Goal: Find specific page/section: Find specific page/section

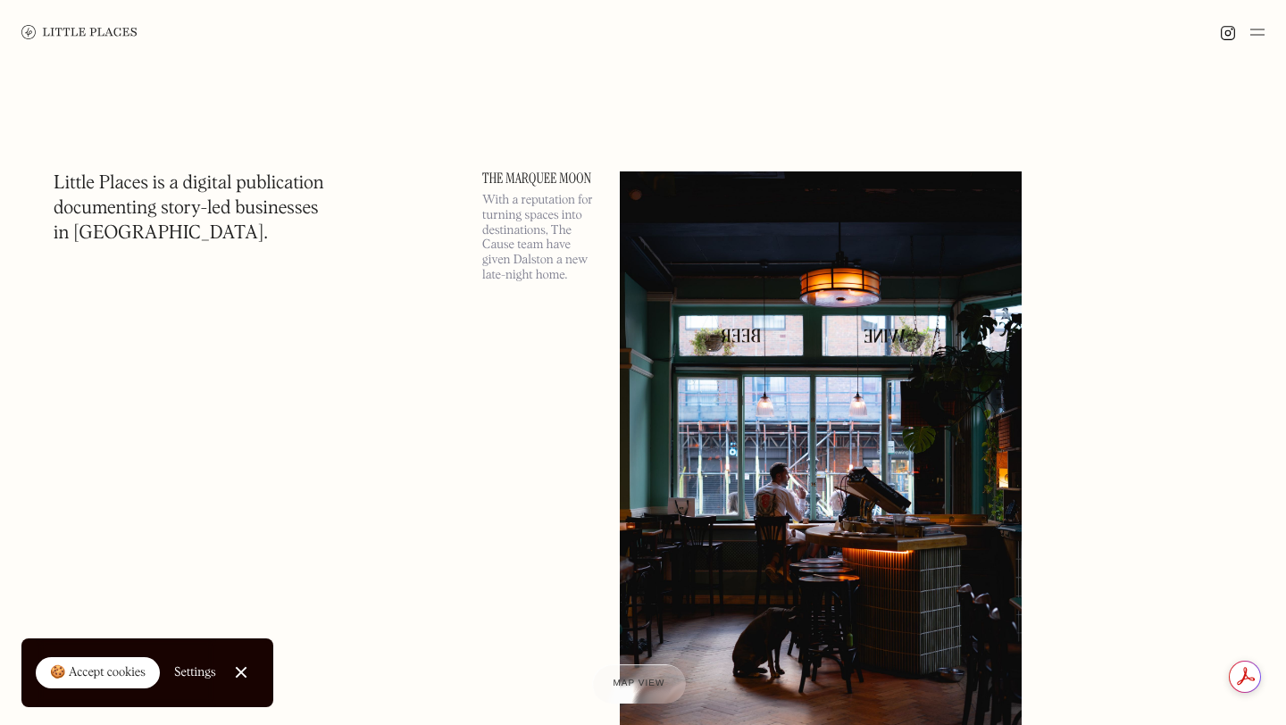
click at [1260, 27] on img at bounding box center [1257, 31] width 14 height 21
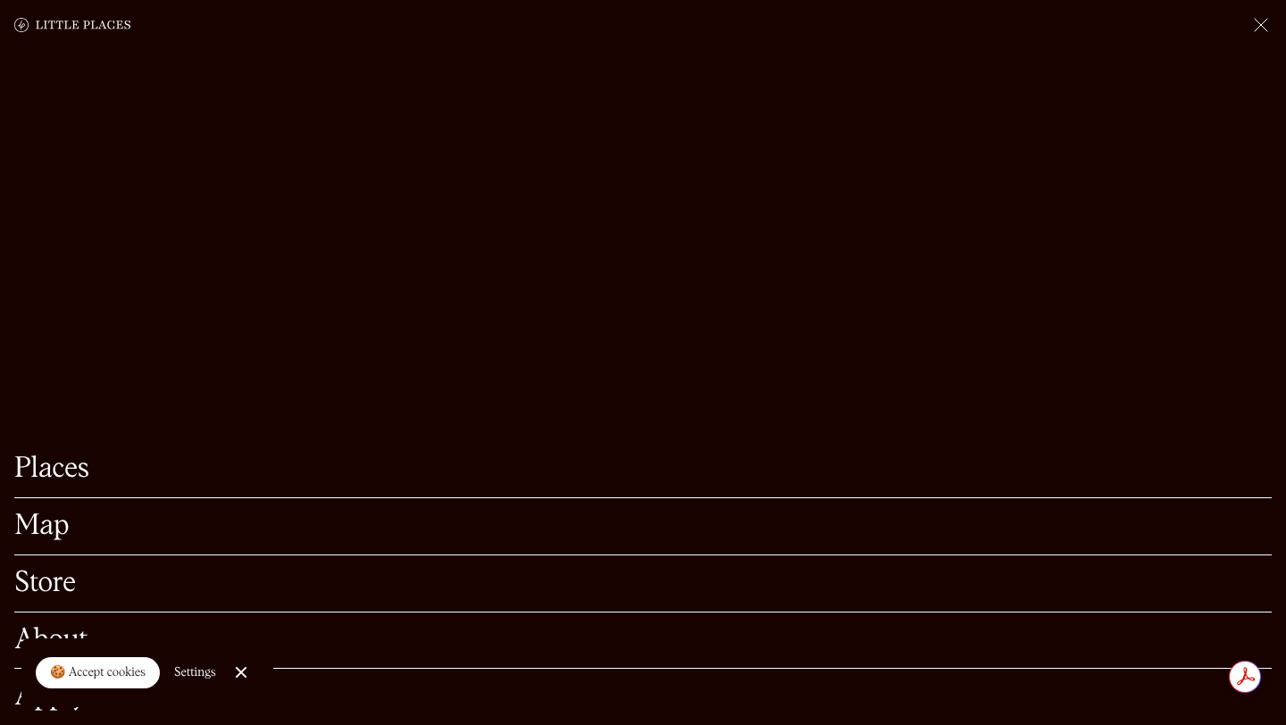
click at [407, 527] on link "Map" at bounding box center [642, 527] width 1257 height 28
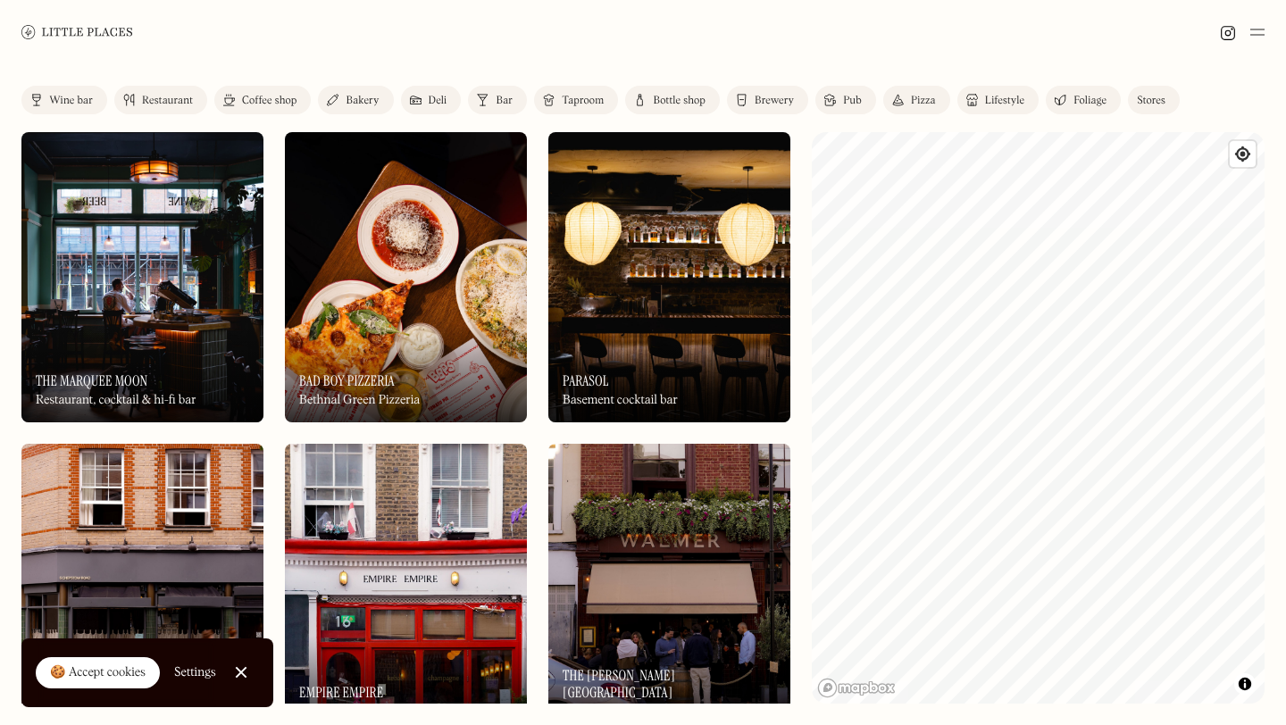
click at [263, 98] on div "Coffee shop" at bounding box center [269, 101] width 54 height 11
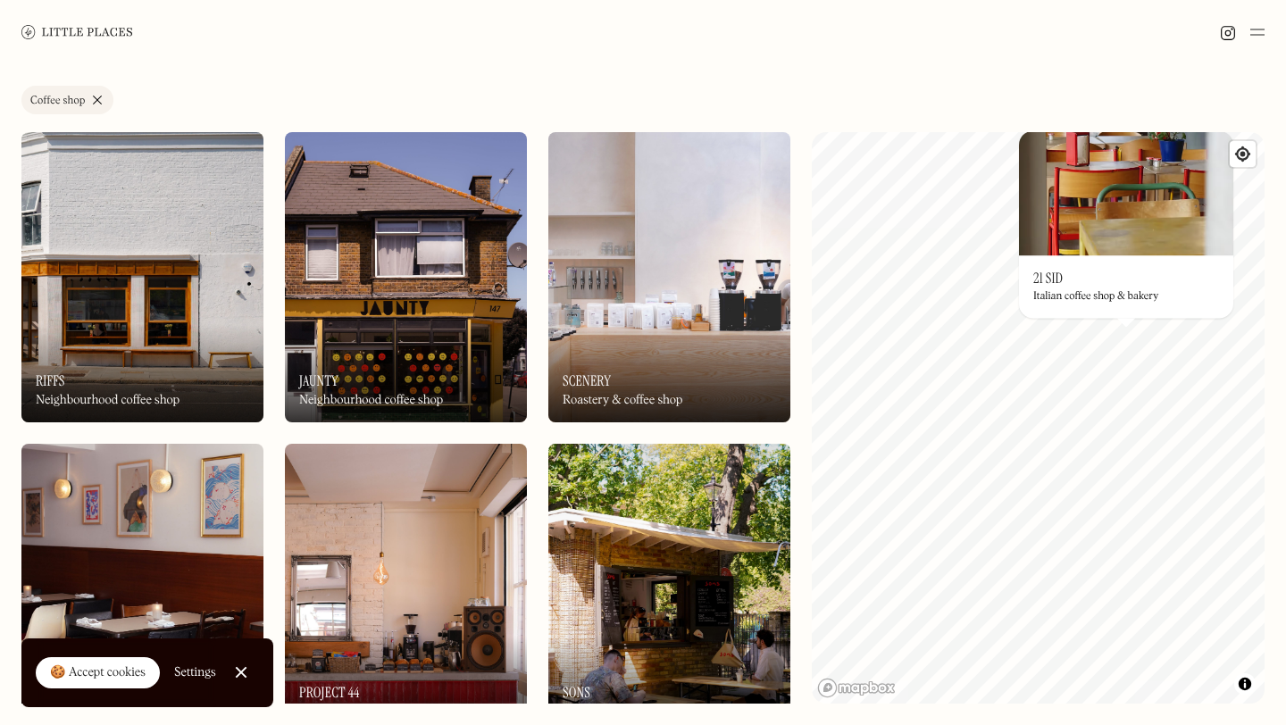
click at [96, 97] on link "Coffee shop" at bounding box center [67, 100] width 92 height 29
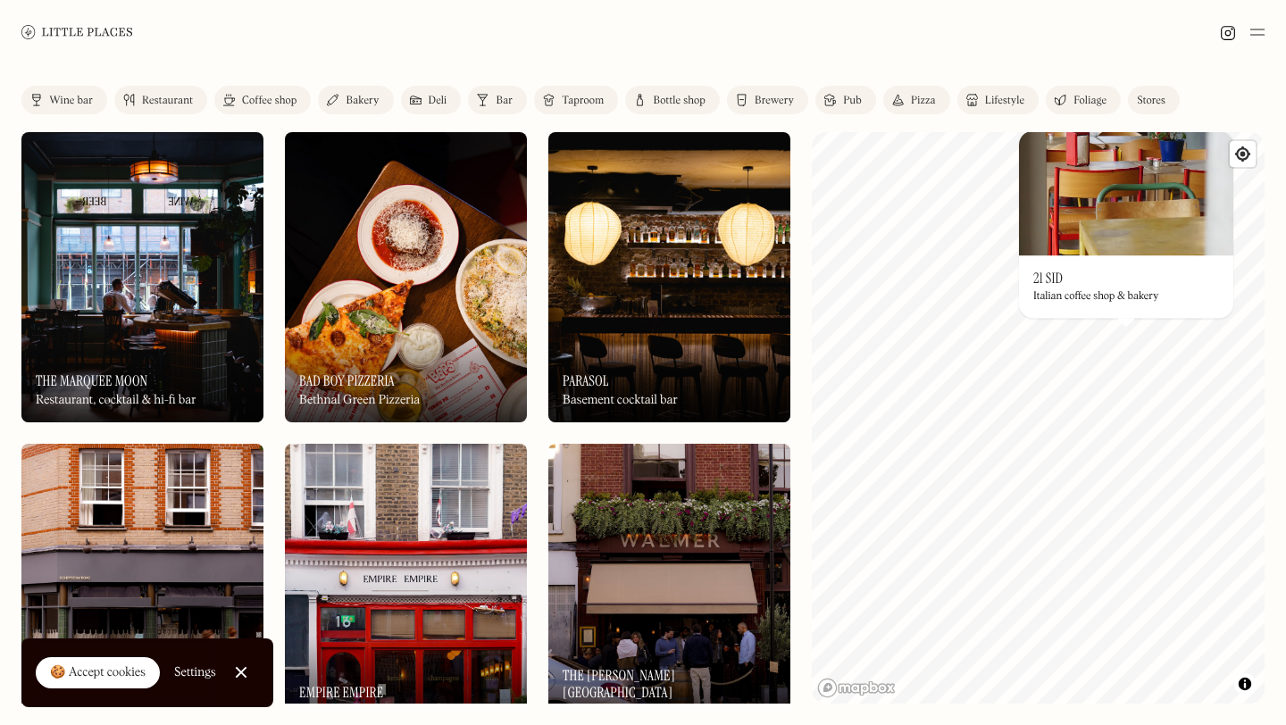
click at [351, 104] on div "Bakery" at bounding box center [362, 101] width 33 height 11
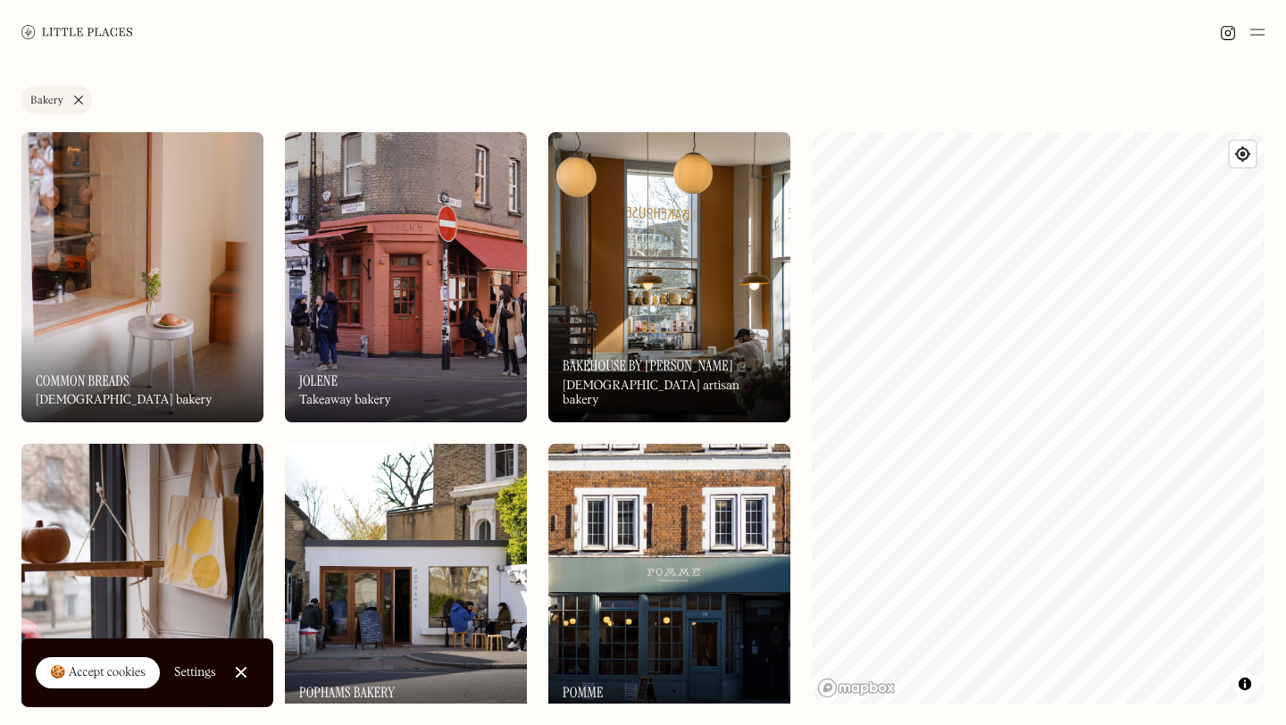
click at [79, 100] on link "Bakery" at bounding box center [56, 100] width 71 height 29
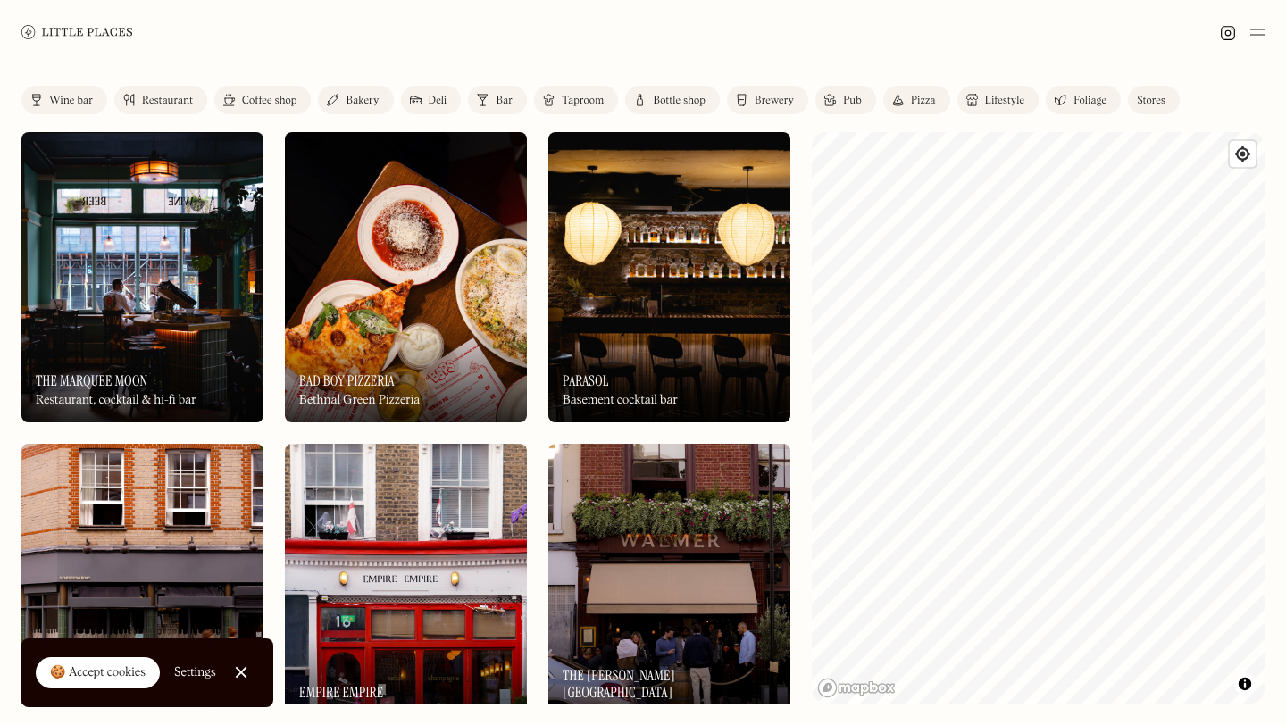
click at [420, 96] on img at bounding box center [416, 100] width 12 height 14
